Goal: Transaction & Acquisition: Purchase product/service

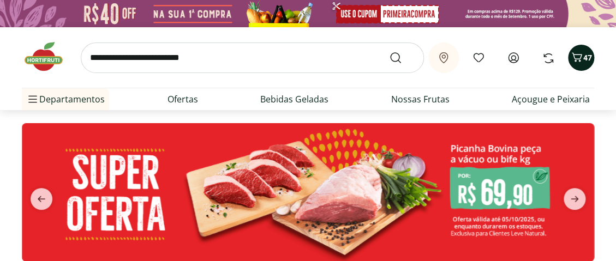
click at [578, 61] on icon "Carrinho" at bounding box center [576, 57] width 13 height 13
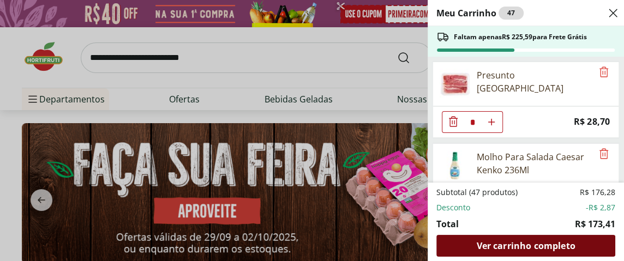
click at [519, 248] on span "Ver carrinho completo" at bounding box center [526, 246] width 99 height 9
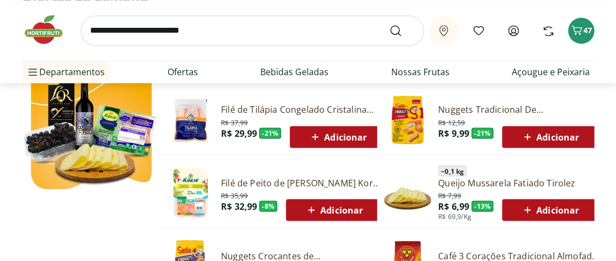
scroll to position [491, 0]
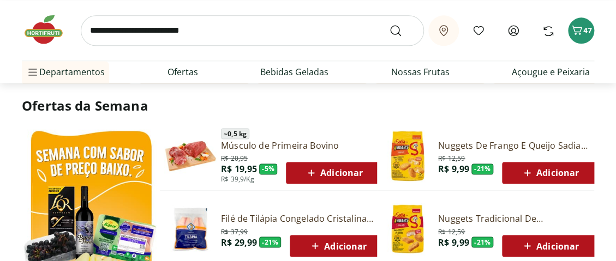
type input "*"
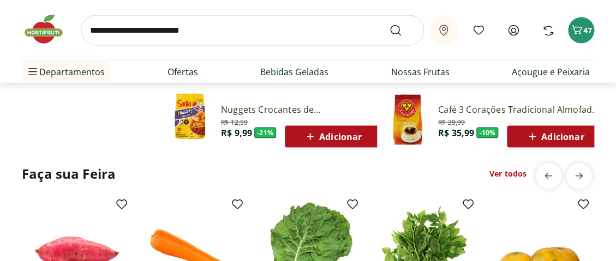
scroll to position [764, 0]
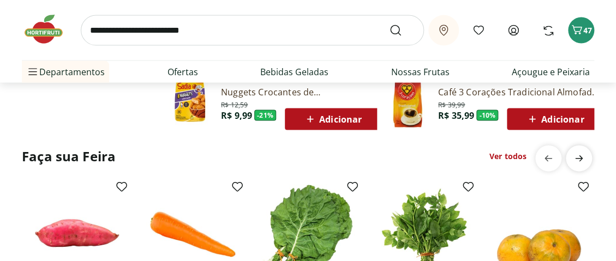
click at [578, 160] on icon "next" at bounding box center [579, 158] width 13 height 13
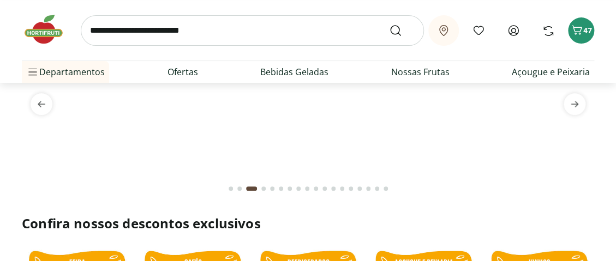
scroll to position [0, 0]
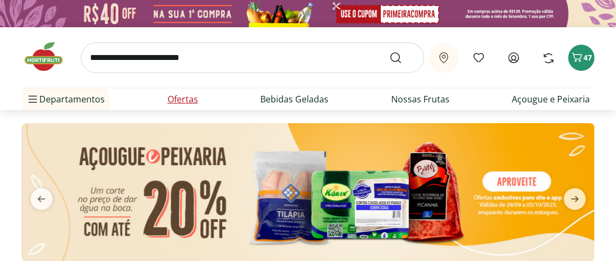
click at [179, 102] on link "Ofertas" at bounding box center [183, 99] width 31 height 13
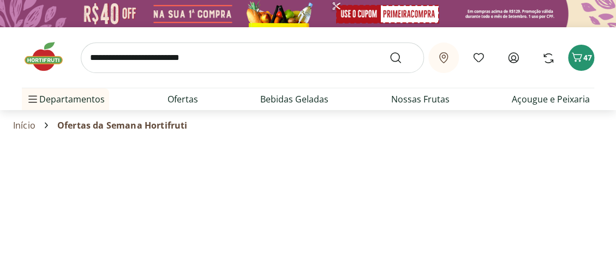
select select "**********"
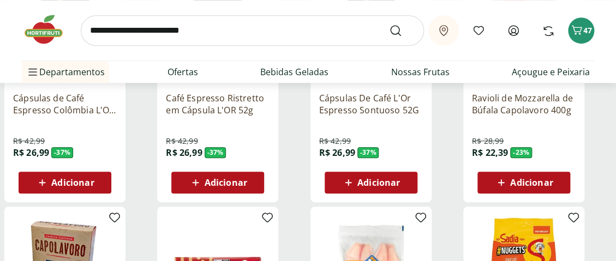
scroll to position [273, 0]
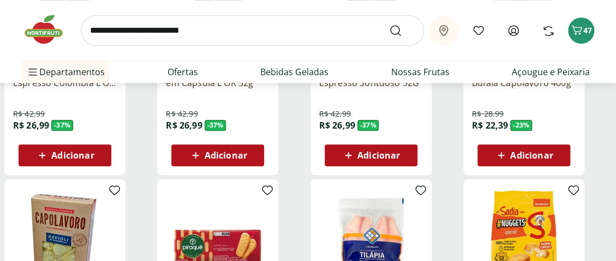
click at [520, 157] on span "Adicionar" at bounding box center [531, 155] width 43 height 9
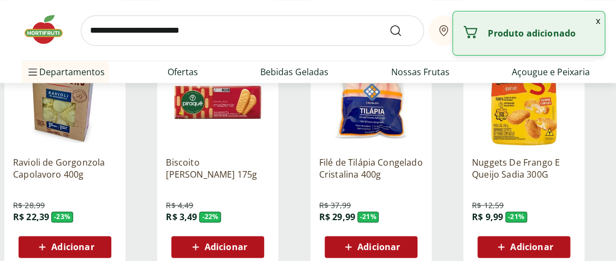
scroll to position [437, 0]
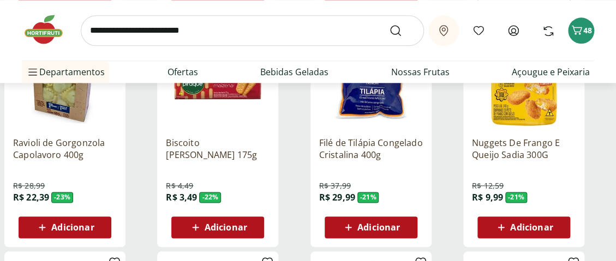
click at [63, 223] on span "Adicionar" at bounding box center [72, 227] width 43 height 9
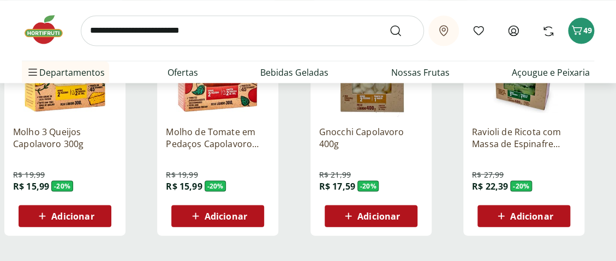
scroll to position [710, 0]
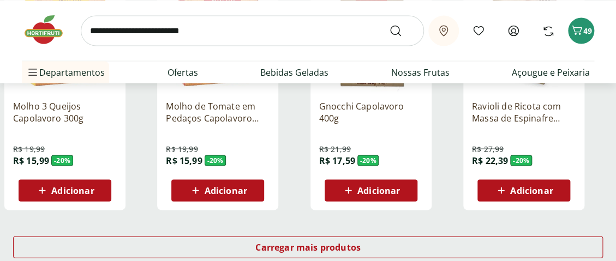
drag, startPoint x: 532, startPoint y: 183, endPoint x: 525, endPoint y: 183, distance: 6.6
click at [525, 183] on div "Adicionar" at bounding box center [523, 191] width 75 height 20
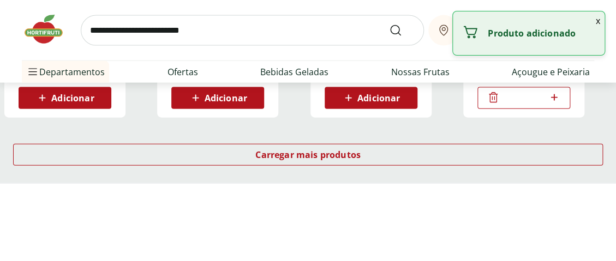
scroll to position [819, 0]
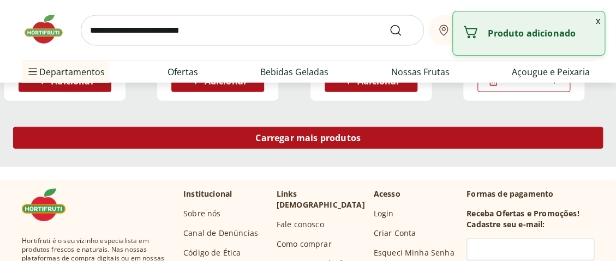
click at [304, 140] on span "Carregar mais produtos" at bounding box center [307, 138] width 105 height 9
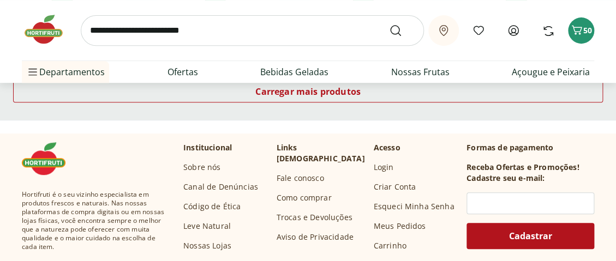
scroll to position [1583, 0]
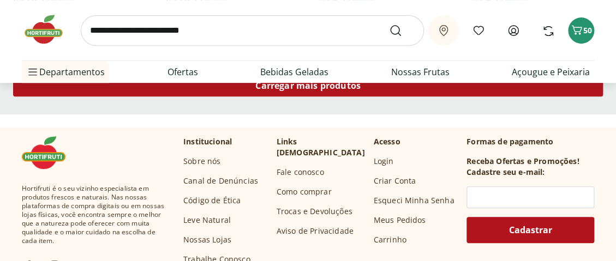
click at [303, 91] on div "Carregar mais produtos" at bounding box center [308, 86] width 590 height 22
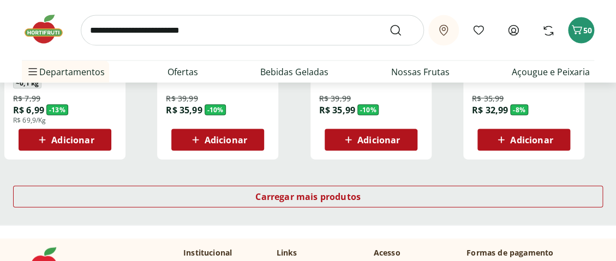
scroll to position [2238, 0]
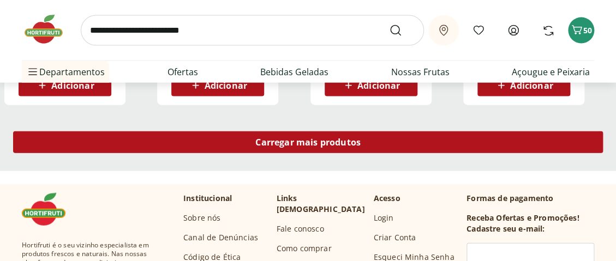
click at [295, 140] on span "Carregar mais produtos" at bounding box center [307, 142] width 105 height 9
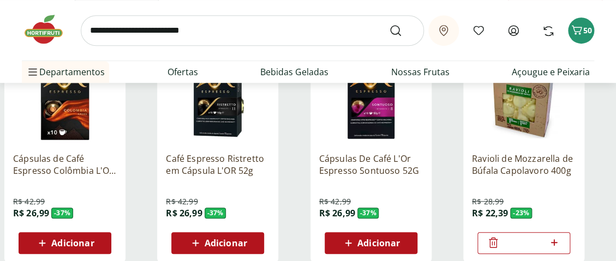
scroll to position [0, 0]
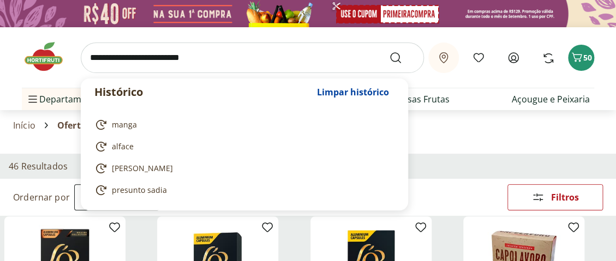
click at [140, 57] on input "search" at bounding box center [252, 58] width 343 height 31
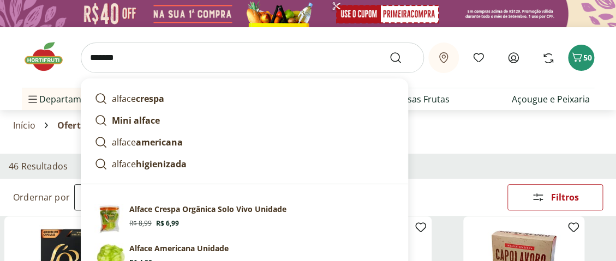
type input "******"
click at [389, 51] on button "Submit Search" at bounding box center [402, 57] width 26 height 13
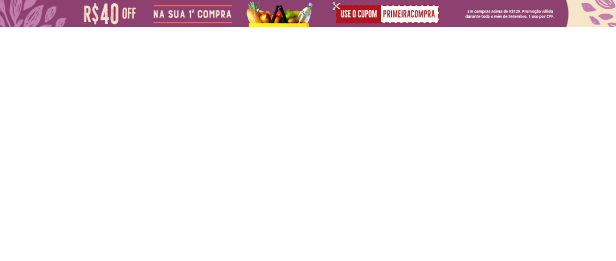
select select "**********"
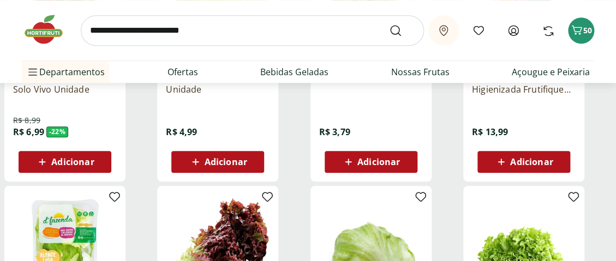
scroll to position [328, 0]
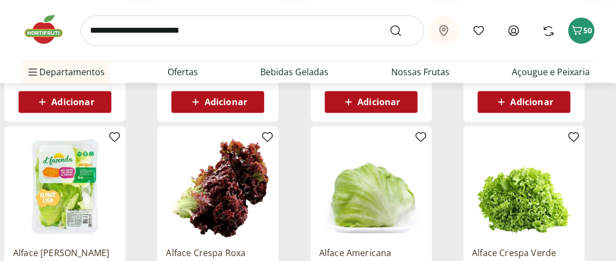
click at [365, 104] on span "Adicionar" at bounding box center [379, 102] width 43 height 9
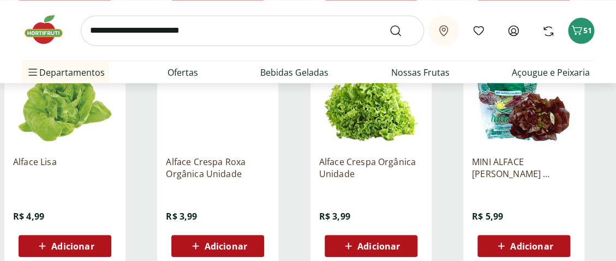
scroll to position [710, 0]
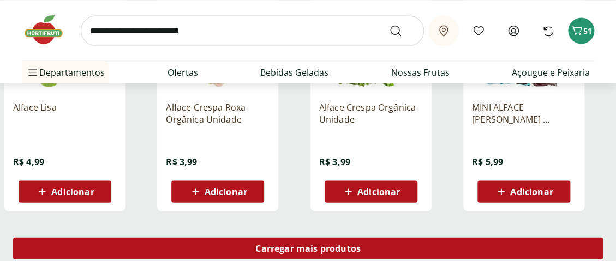
click at [282, 244] on span "Carregar mais produtos" at bounding box center [307, 248] width 105 height 9
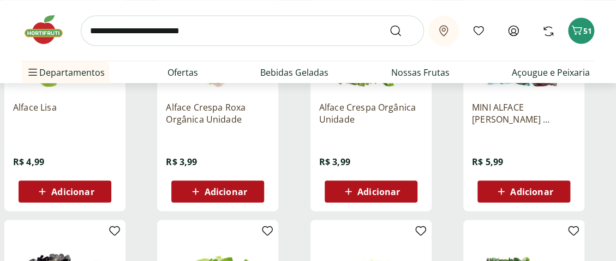
click at [205, 188] on span "Adicionar" at bounding box center [226, 191] width 43 height 9
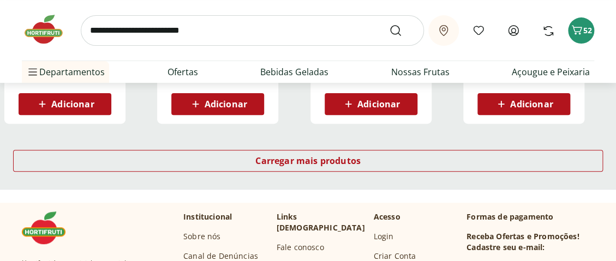
scroll to position [1528, 0]
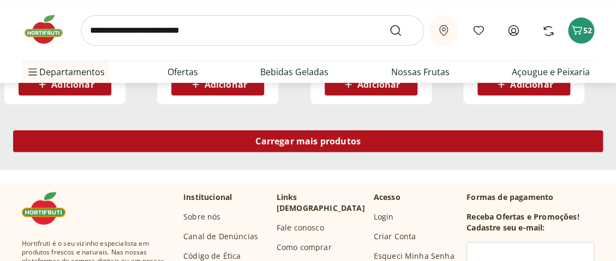
click at [291, 141] on span "Carregar mais produtos" at bounding box center [307, 141] width 105 height 9
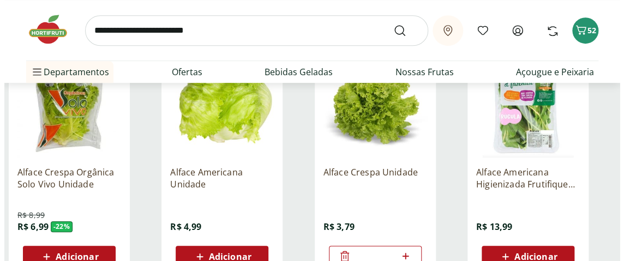
scroll to position [0, 0]
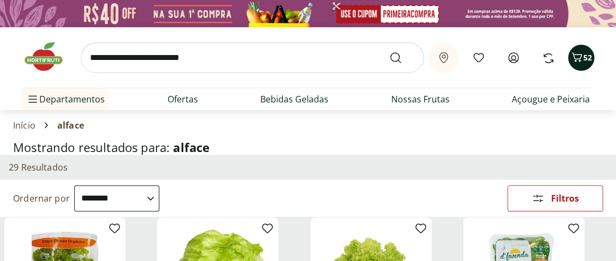
click at [579, 61] on icon "Carrinho" at bounding box center [577, 56] width 10 height 9
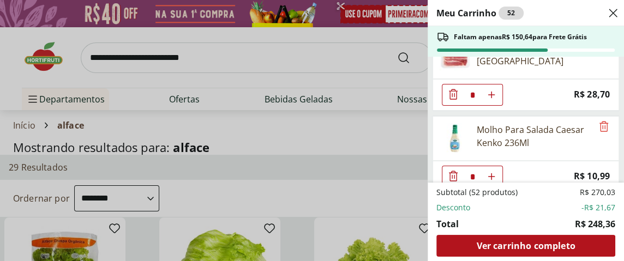
scroll to position [382, 0]
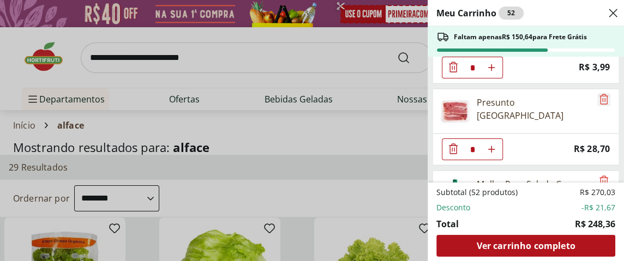
click at [600, 94] on icon "Remove" at bounding box center [604, 99] width 9 height 10
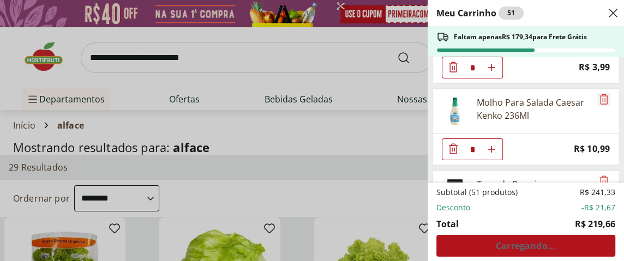
click at [601, 96] on icon "Remove" at bounding box center [604, 99] width 13 height 13
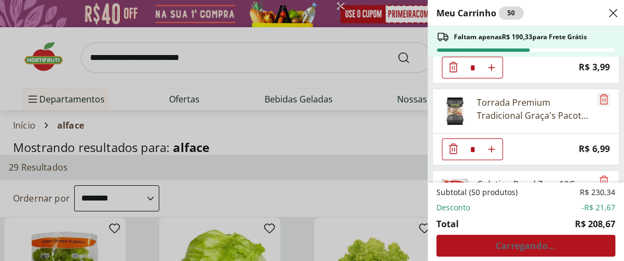
click at [598, 94] on icon "Remove" at bounding box center [604, 99] width 13 height 13
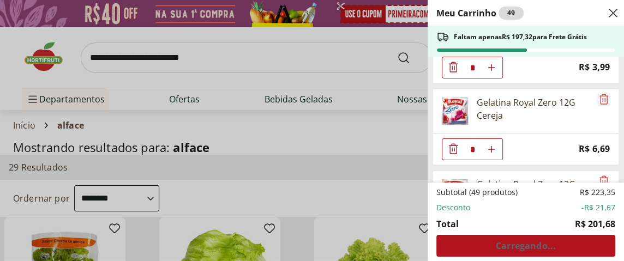
click at [602, 94] on icon "Remove" at bounding box center [604, 99] width 9 height 10
click at [598, 95] on icon "Remove" at bounding box center [604, 99] width 13 height 13
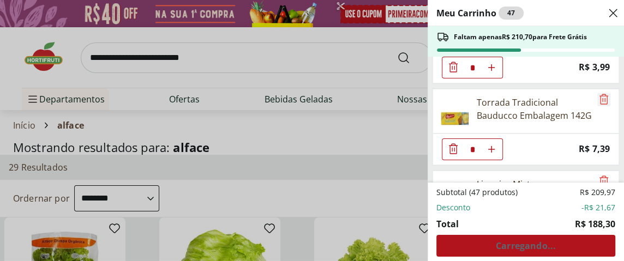
click at [600, 96] on icon "Remove" at bounding box center [604, 99] width 13 height 13
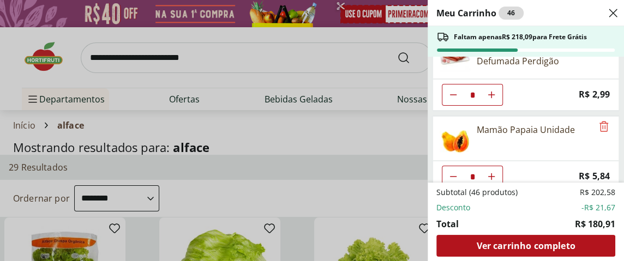
scroll to position [491, 0]
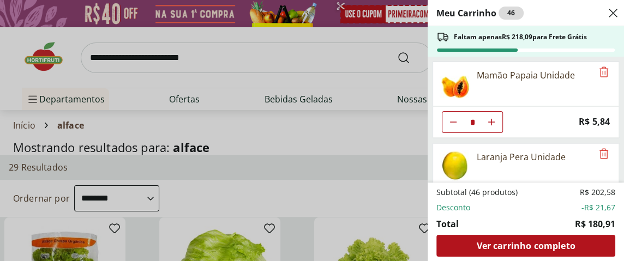
click at [451, 118] on icon "Diminuir Quantidade" at bounding box center [453, 122] width 9 height 9
type input "*"
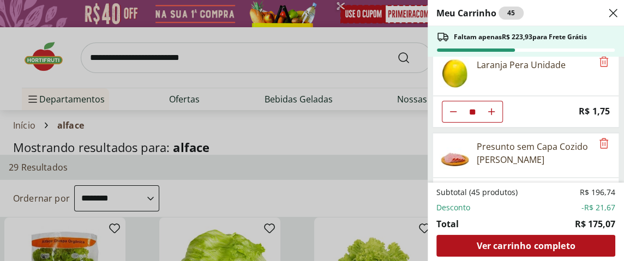
scroll to position [600, 0]
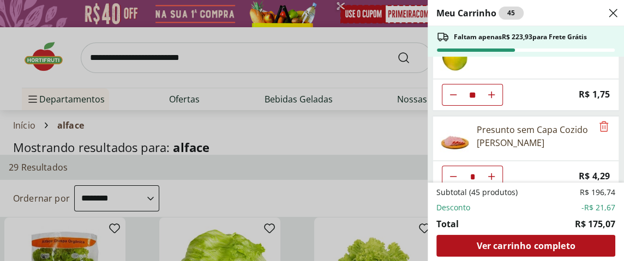
click at [453, 91] on icon "Diminuir Quantidade" at bounding box center [453, 95] width 9 height 9
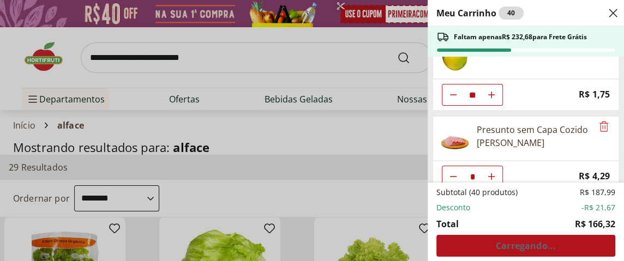
click at [453, 91] on icon "Diminuir Quantidade" at bounding box center [453, 95] width 9 height 9
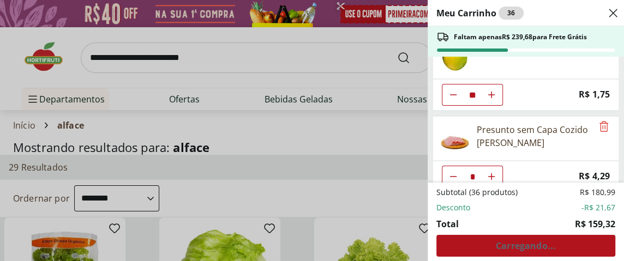
type input "**"
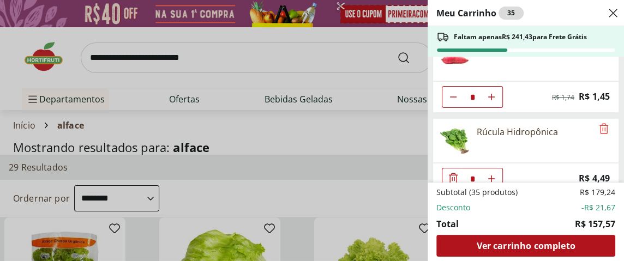
scroll to position [819, 0]
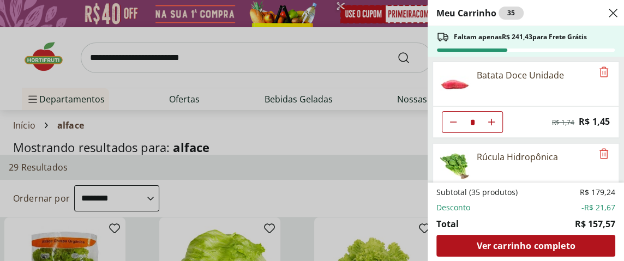
click at [453, 118] on use "Diminuir Quantidade" at bounding box center [453, 122] width 9 height 9
type input "*"
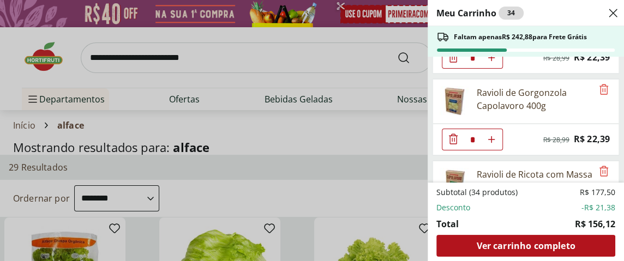
scroll to position [0, 0]
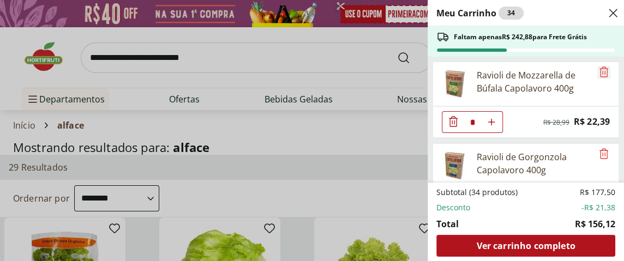
click at [600, 73] on icon "Remove" at bounding box center [604, 72] width 13 height 13
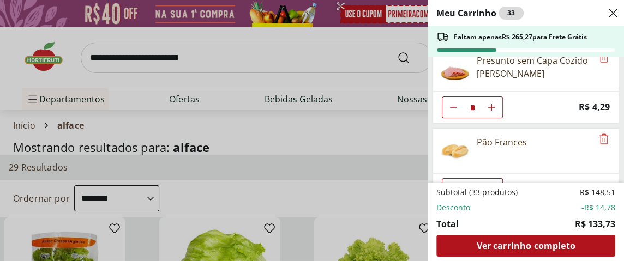
scroll to position [600, 0]
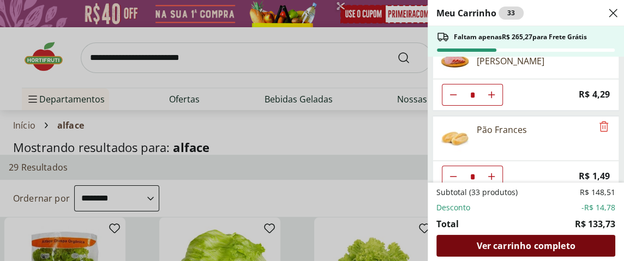
click at [522, 246] on span "Ver carrinho completo" at bounding box center [526, 246] width 99 height 9
